Goal: Check status: Check status

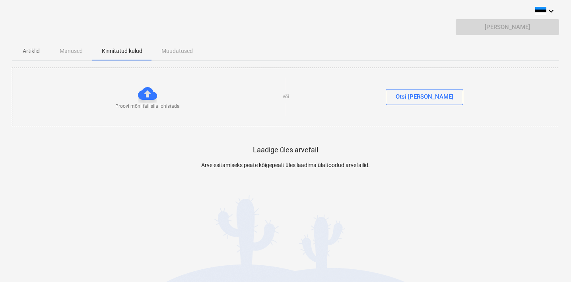
click at [68, 52] on div "Artiklid Manused Kinnitatud kulud Muudatused" at bounding box center [285, 50] width 547 height 19
click at [28, 51] on p "Artiklid" at bounding box center [30, 51] width 19 height 8
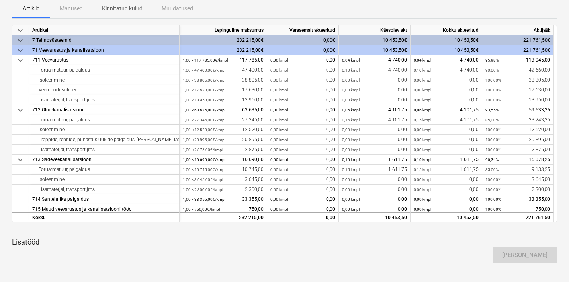
click at [120, 10] on p "Kinnitatud kulud" at bounding box center [122, 8] width 41 height 8
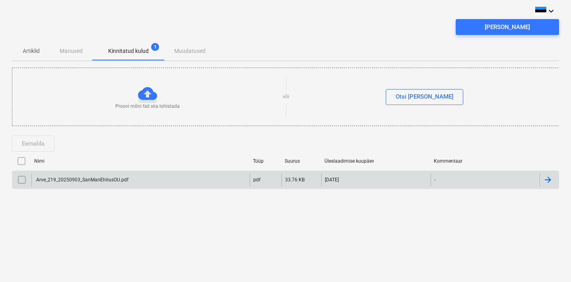
click at [551, 181] on div at bounding box center [548, 180] width 10 height 10
click at [487, 30] on span "[PERSON_NAME]" at bounding box center [507, 27] width 84 height 10
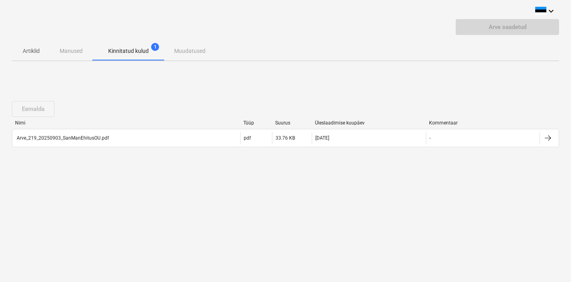
click at [27, 53] on p "Artiklid" at bounding box center [30, 51] width 19 height 8
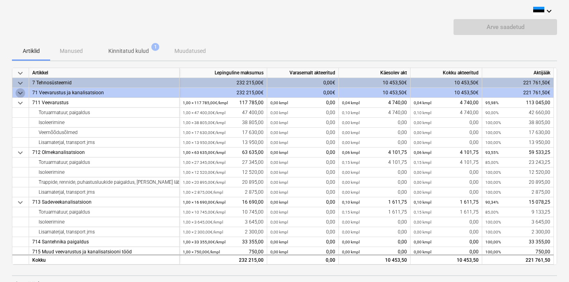
click at [19, 95] on span "keyboard_arrow_down" at bounding box center [21, 93] width 10 height 10
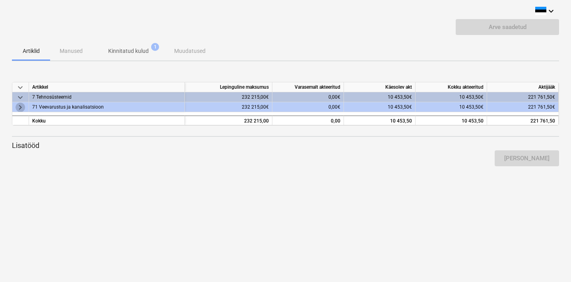
click at [19, 108] on span "keyboard_arrow_right" at bounding box center [21, 108] width 10 height 10
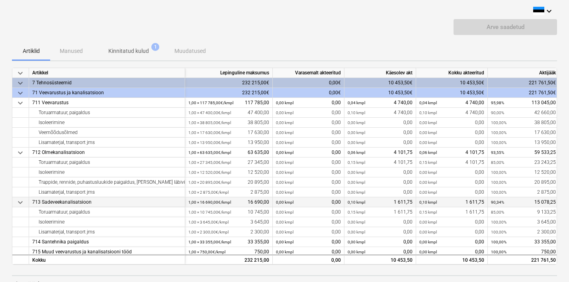
click at [18, 201] on span "keyboard_arrow_down" at bounding box center [21, 203] width 10 height 10
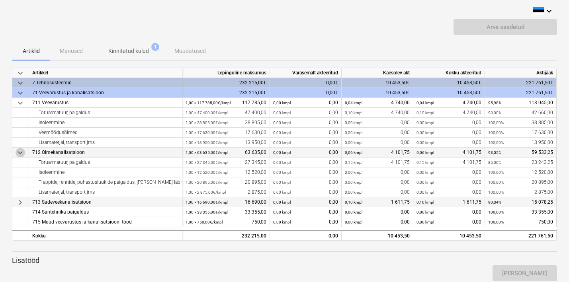
click at [19, 154] on span "keyboard_arrow_down" at bounding box center [21, 153] width 10 height 10
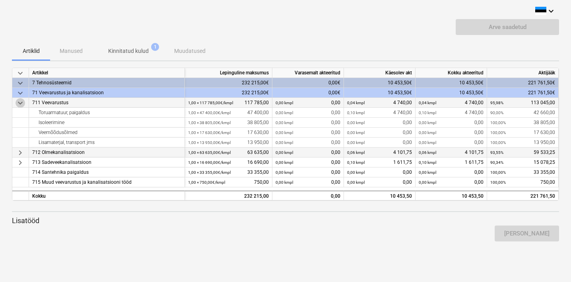
click at [19, 105] on span "keyboard_arrow_down" at bounding box center [21, 103] width 10 height 10
